Goal: Task Accomplishment & Management: Manage account settings

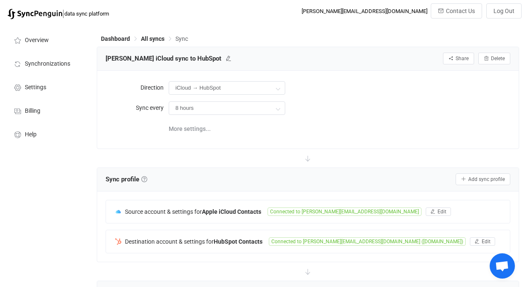
click at [159, 48] on div "Ryan iCloud sync to HubSpot Share Sync sharing Delete" at bounding box center [308, 59] width 422 height 24
click at [157, 43] on div "Dashboard All syncs Sync" at bounding box center [308, 40] width 422 height 13
click at [155, 41] on span "All syncs" at bounding box center [153, 38] width 24 height 7
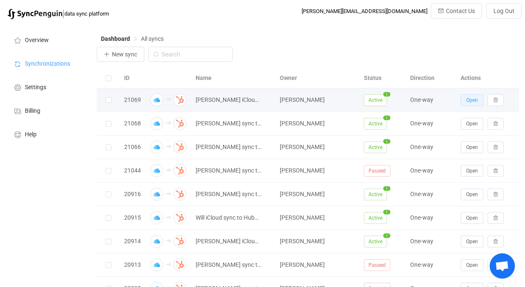
click at [473, 96] on button "Open" at bounding box center [472, 100] width 23 height 12
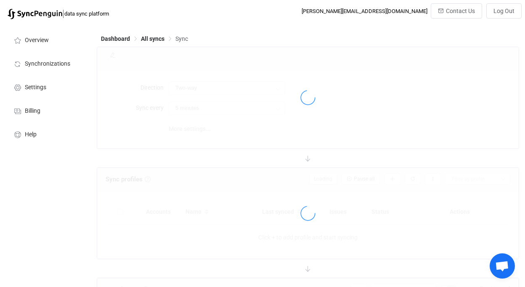
type input "iCloud → HubSpot"
type input "10 minutes"
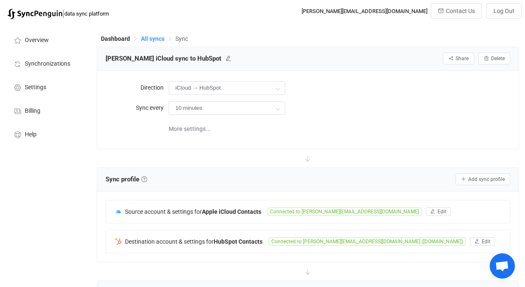
click at [158, 37] on span "All syncs" at bounding box center [153, 38] width 24 height 7
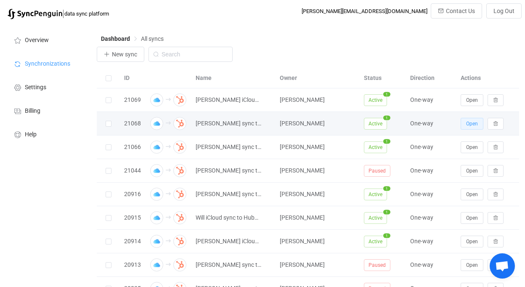
click at [465, 126] on button "Open" at bounding box center [472, 124] width 23 height 12
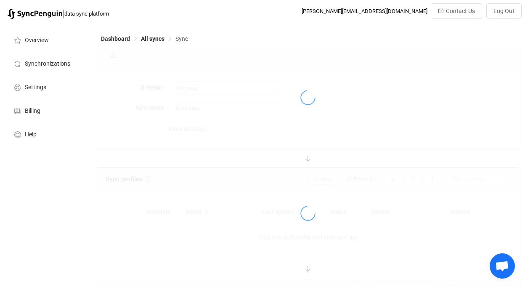
type input "iCloud → HubSpot"
type input "1 hour"
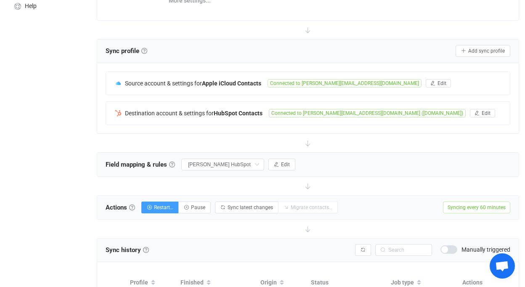
scroll to position [246, 0]
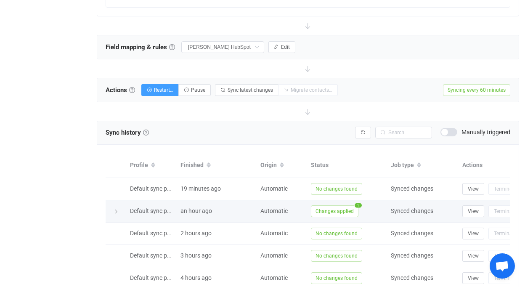
click at [342, 212] on span "Changes applied" at bounding box center [335, 211] width 48 height 12
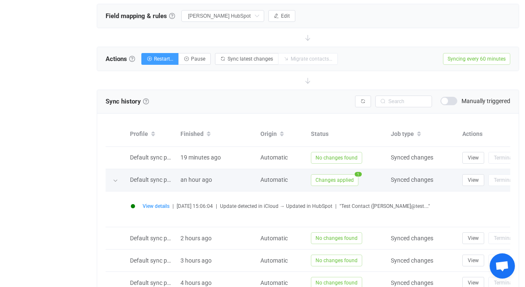
scroll to position [284, 0]
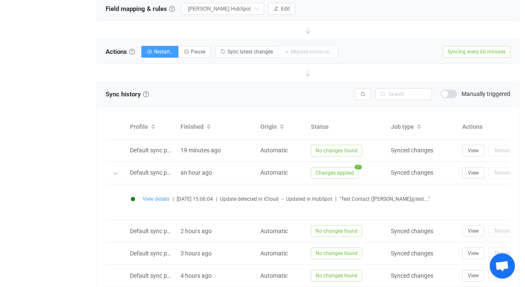
click at [164, 200] on span "View details" at bounding box center [156, 199] width 27 height 6
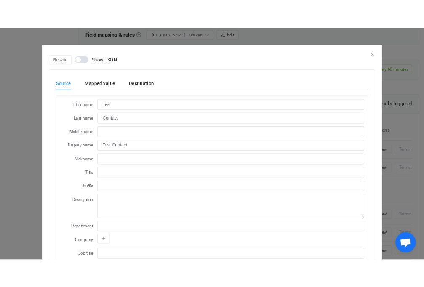
scroll to position [0, 0]
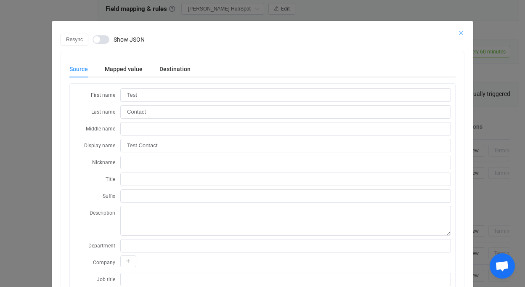
click at [459, 31] on icon "Close" at bounding box center [461, 32] width 7 height 7
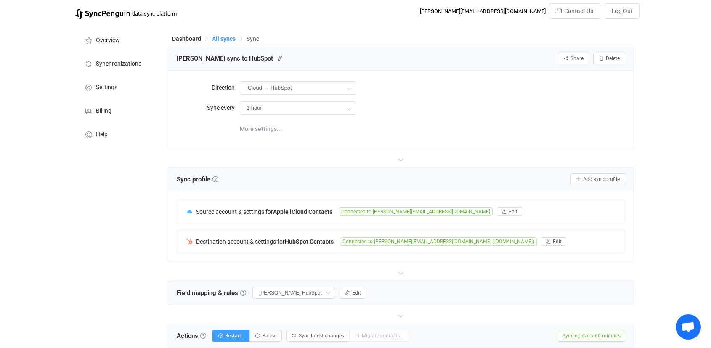
click at [226, 40] on span "All syncs" at bounding box center [224, 38] width 24 height 7
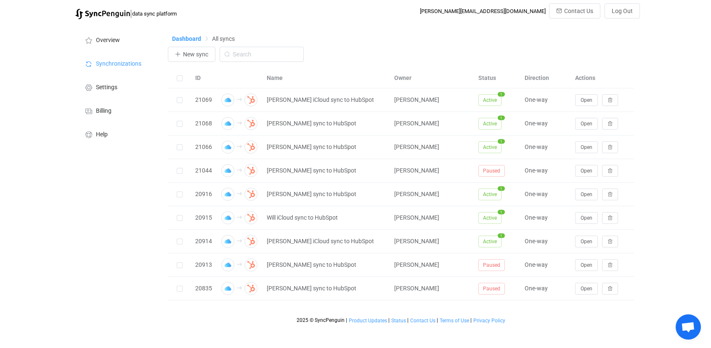
click at [196, 37] on span "Dashboard" at bounding box center [186, 38] width 29 height 7
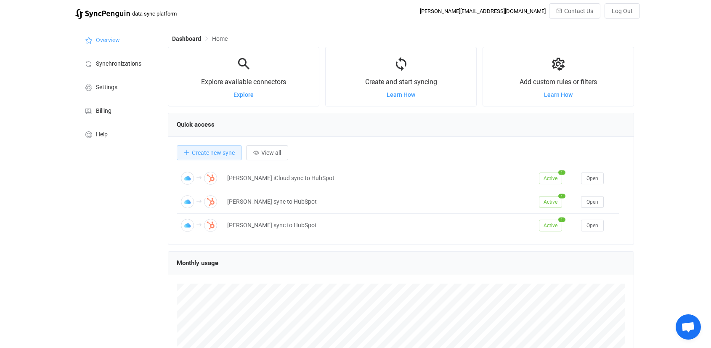
scroll to position [163, 466]
click at [117, 60] on li "Synchronizations" at bounding box center [117, 63] width 84 height 24
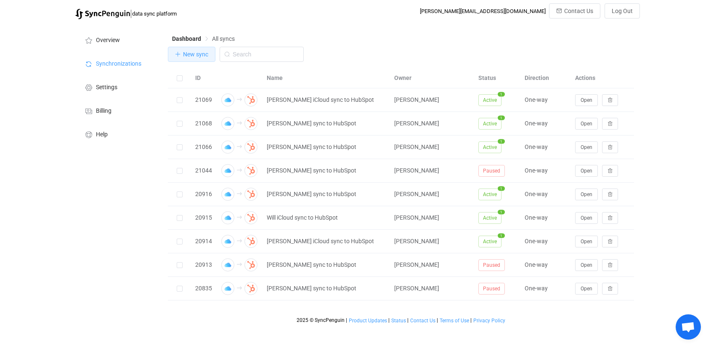
click at [199, 53] on span "New sync" at bounding box center [195, 54] width 25 height 7
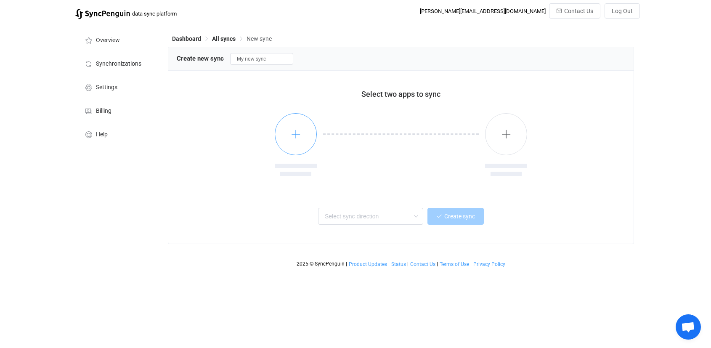
click at [286, 135] on button "button" at bounding box center [296, 134] width 42 height 42
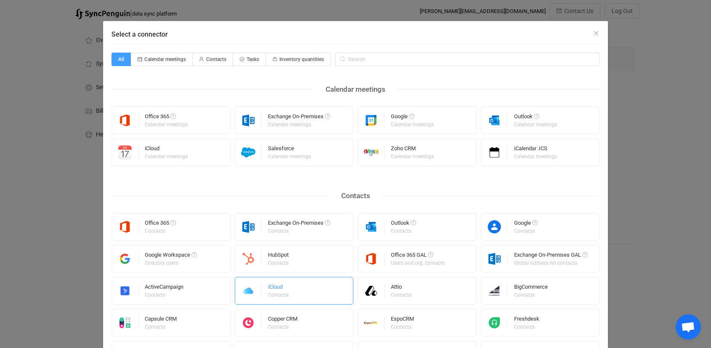
click at [307, 297] on div "iCloud Contacts" at bounding box center [294, 291] width 119 height 28
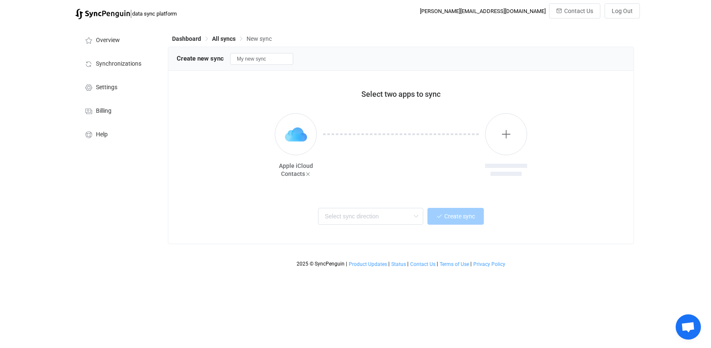
click at [503, 157] on div at bounding box center [506, 145] width 42 height 64
click at [501, 143] on button "button" at bounding box center [506, 134] width 42 height 42
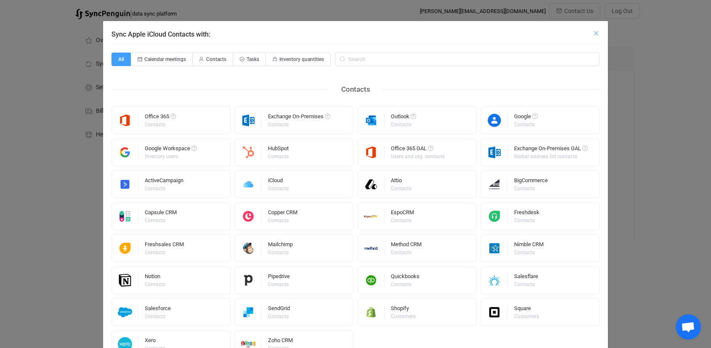
click at [595, 34] on icon "Close" at bounding box center [596, 33] width 7 height 7
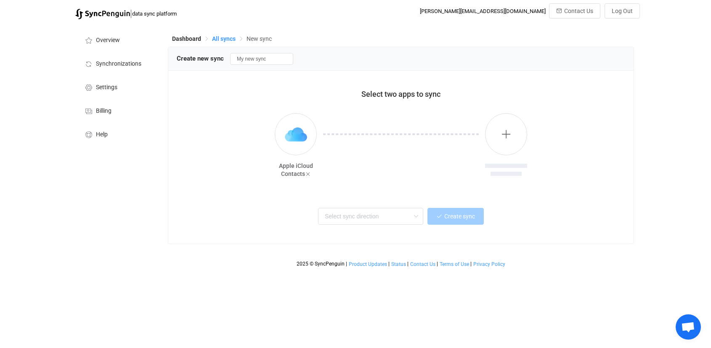
click at [229, 37] on span "All syncs" at bounding box center [224, 38] width 24 height 7
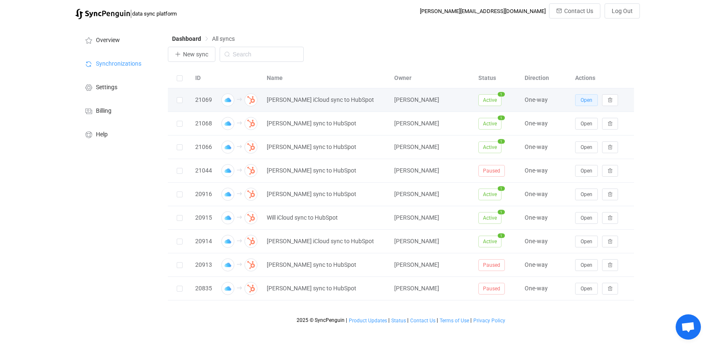
click at [590, 98] on span "Open" at bounding box center [587, 100] width 12 height 6
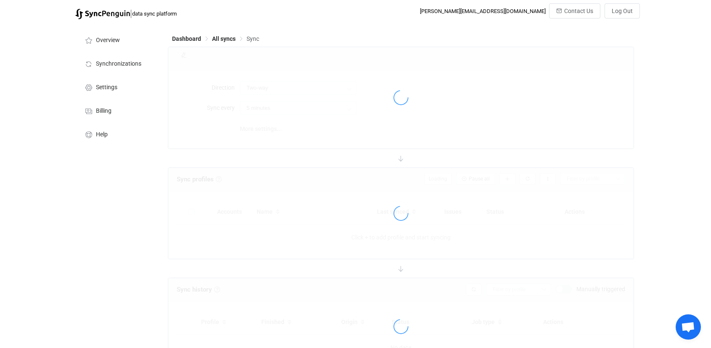
type input "iCloud → HubSpot"
type input "10 minutes"
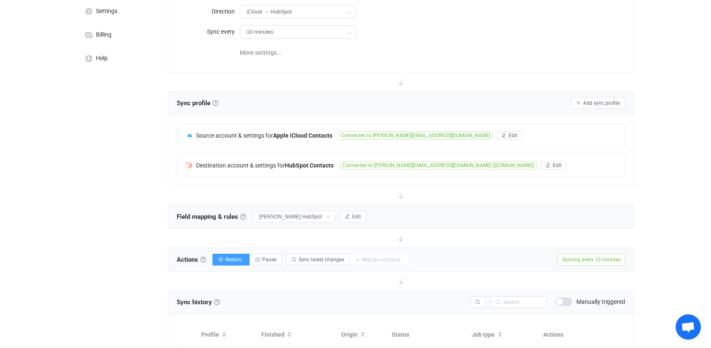
scroll to position [92, 0]
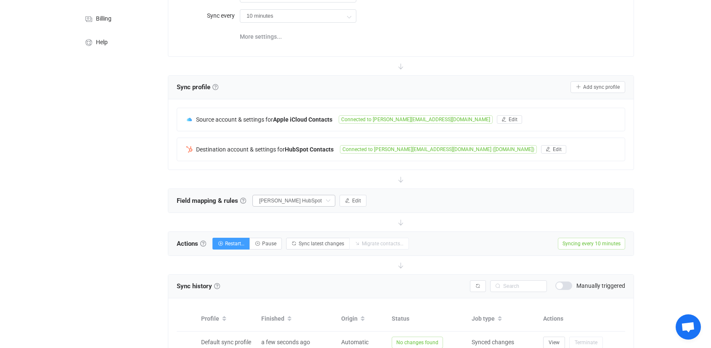
click at [327, 202] on icon at bounding box center [328, 201] width 11 height 12
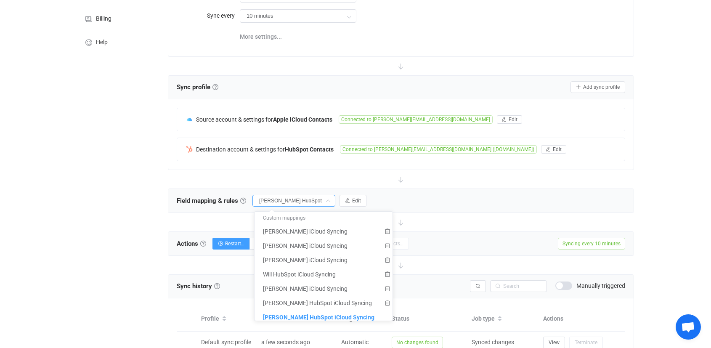
click at [464, 202] on div "Field mapping & rules Field mapping & rules By default, all contacts of the con…" at bounding box center [400, 201] width 465 height 24
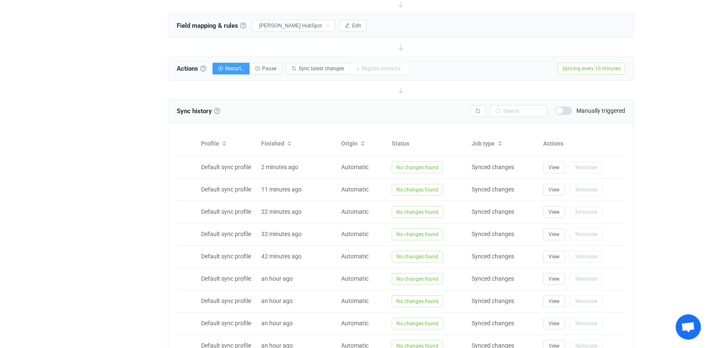
scroll to position [186, 0]
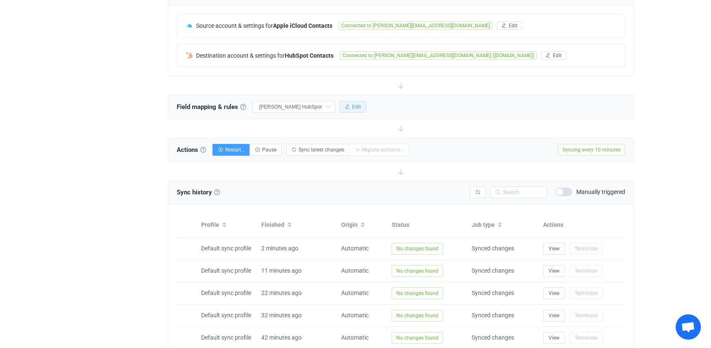
click at [365, 108] on button "Edit" at bounding box center [352, 107] width 27 height 12
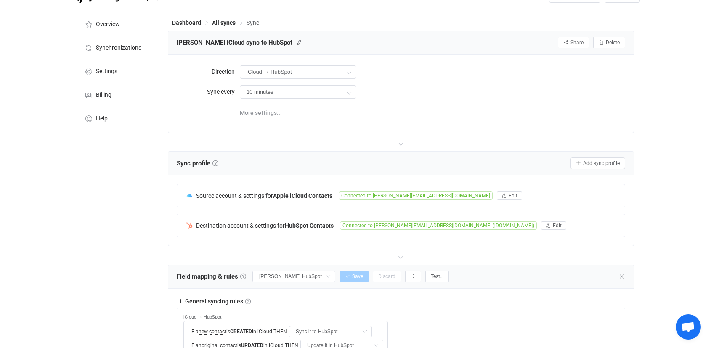
scroll to position [56, 0]
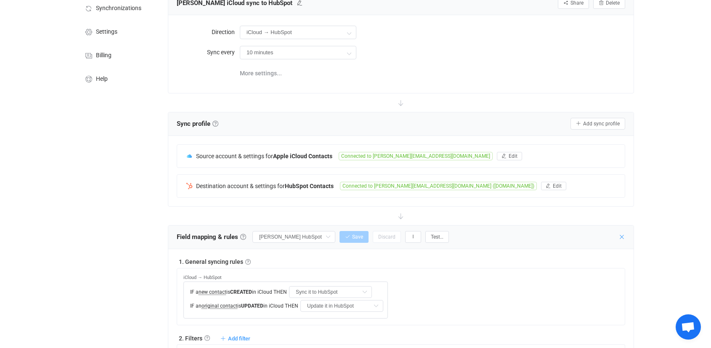
click at [609, 236] on icon at bounding box center [621, 236] width 7 height 7
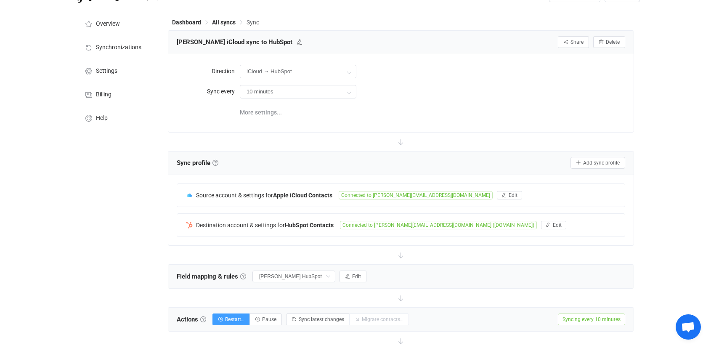
scroll to position [67, 0]
